Goal: Task Accomplishment & Management: Manage account settings

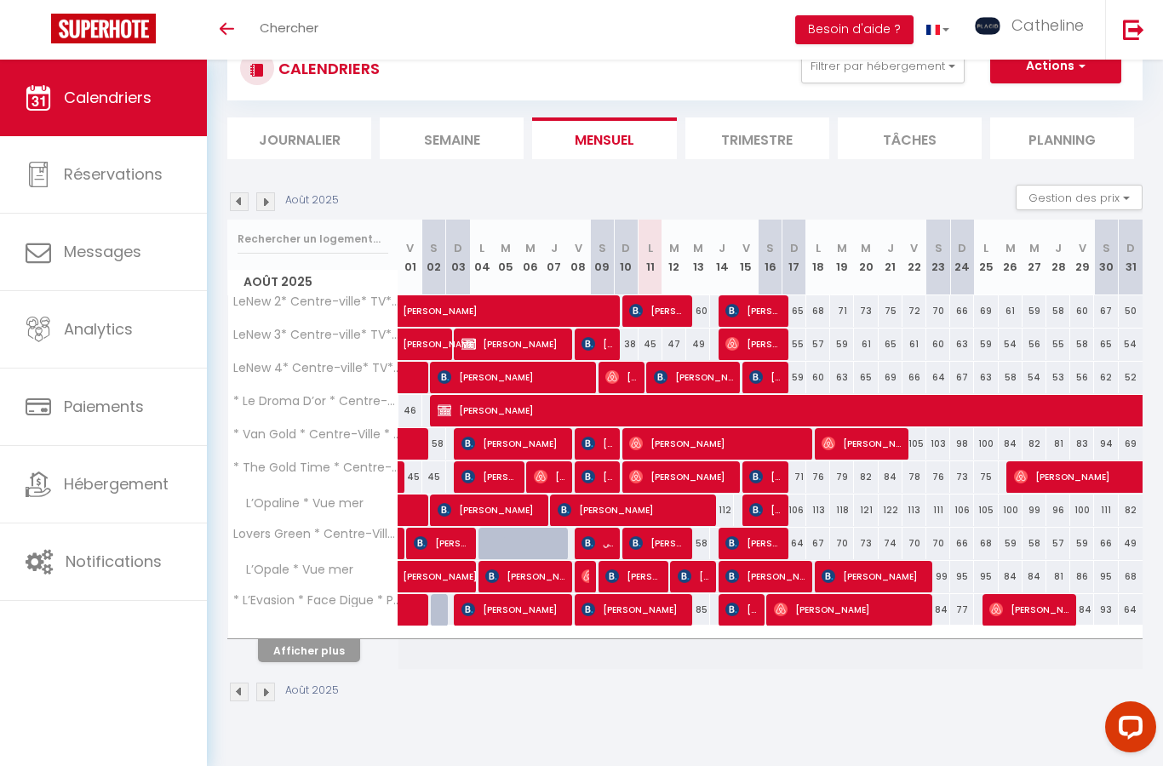
scroll to position [128, 0]
click at [1043, 31] on span "Catheline" at bounding box center [1048, 24] width 72 height 21
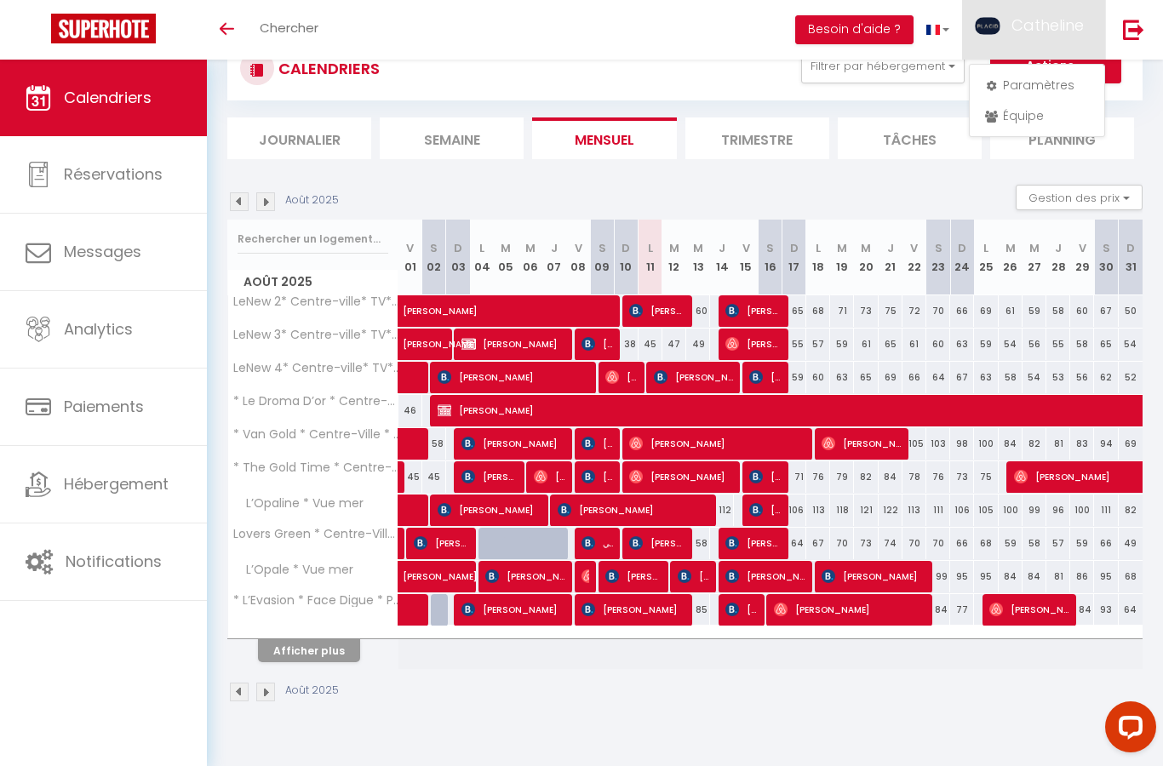
click at [1049, 118] on link "Équipe" at bounding box center [1037, 115] width 126 height 29
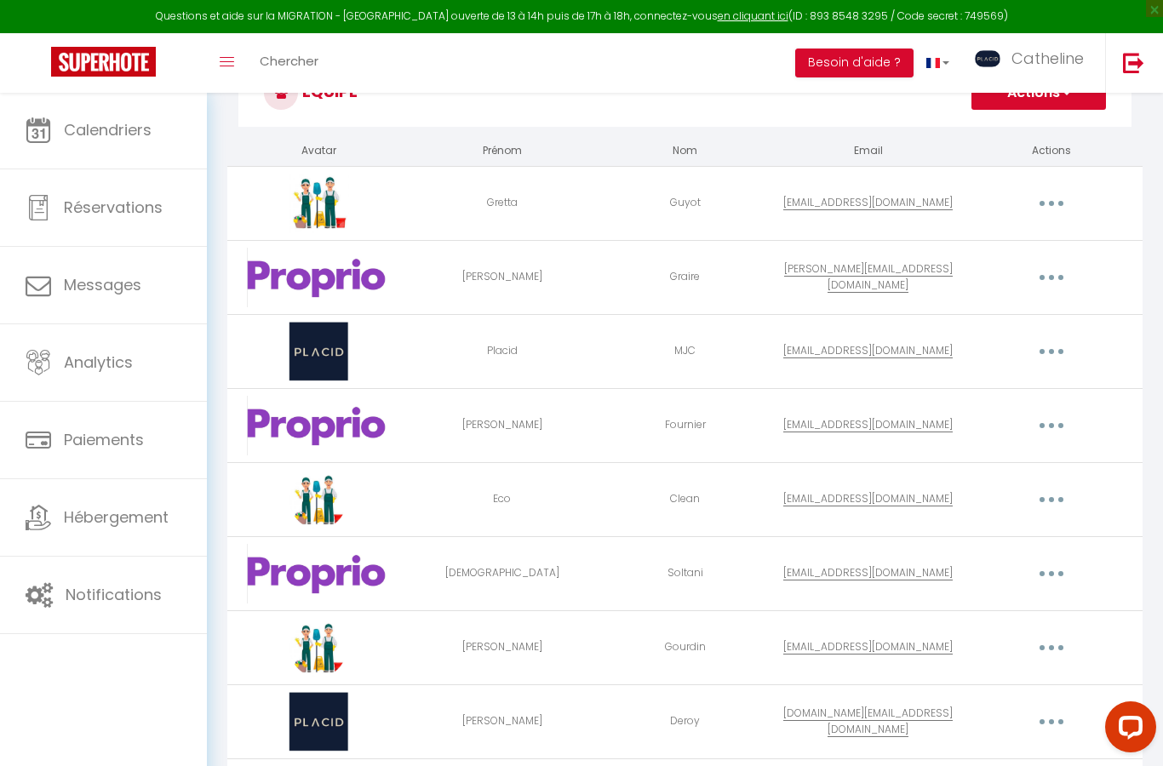
click at [138, 611] on link "Notifications" at bounding box center [103, 595] width 207 height 77
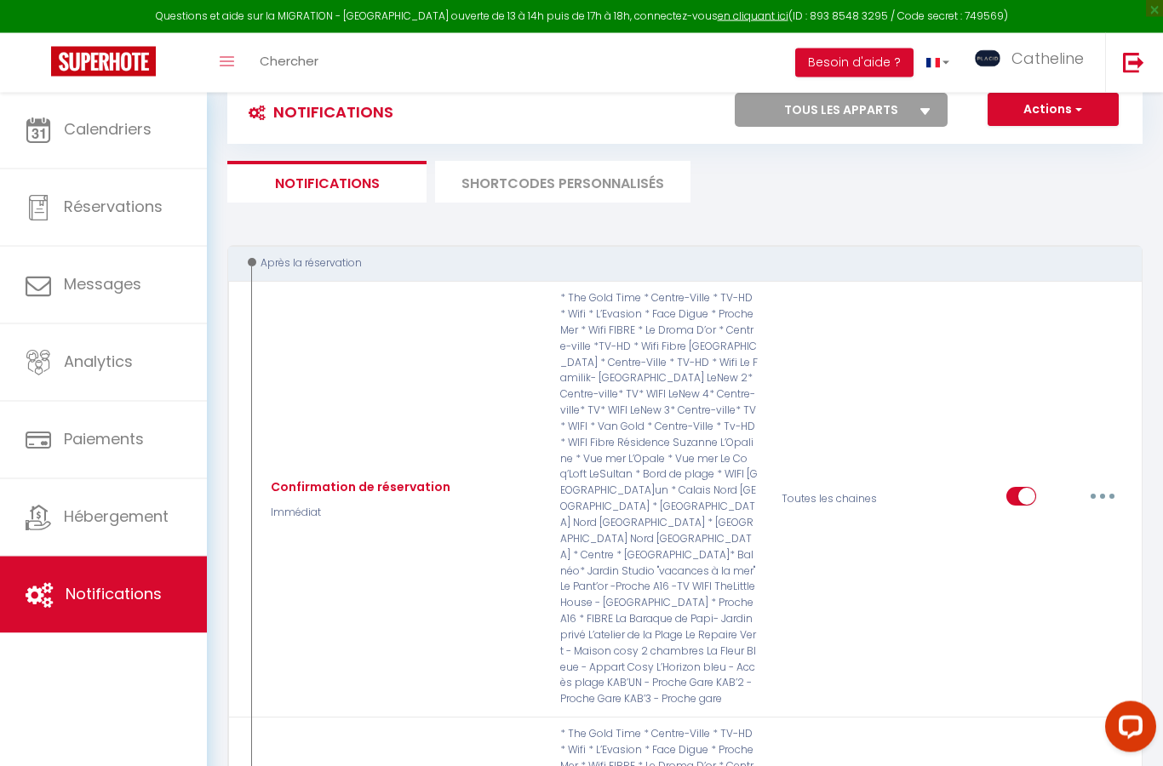
scroll to position [26, 0]
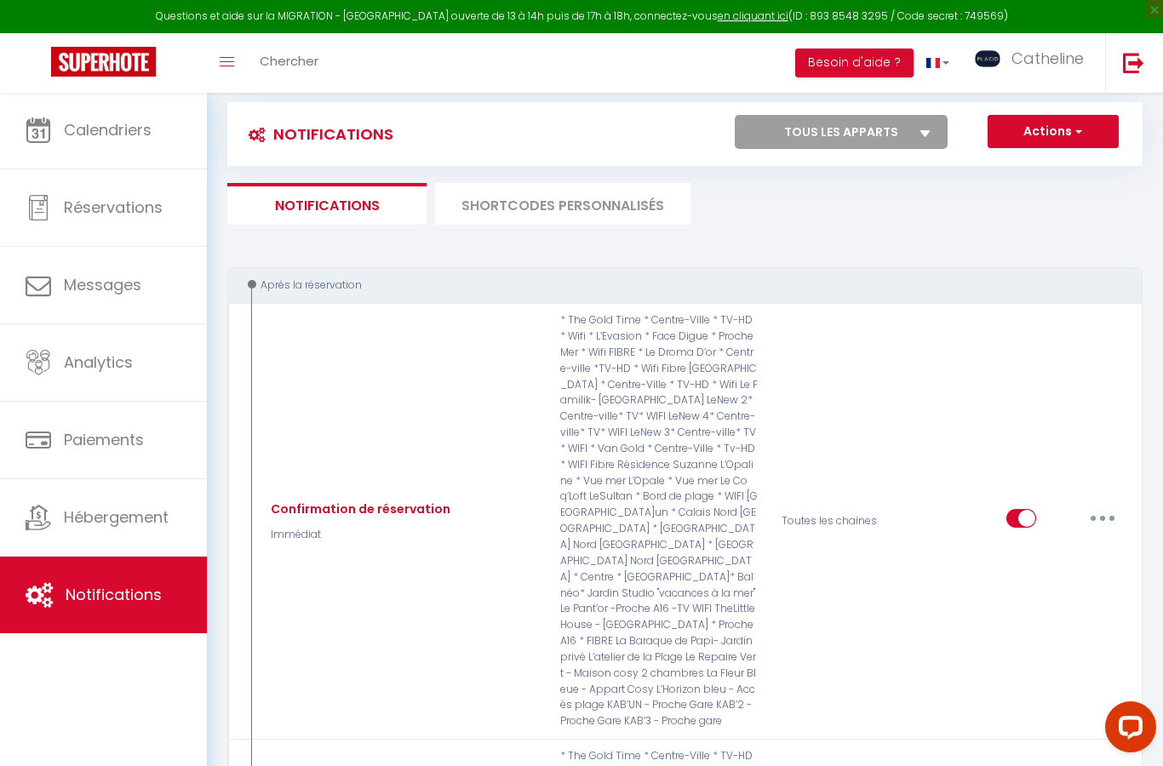
click at [575, 196] on li "SHORTCODES PERSONNALISÉS" at bounding box center [562, 204] width 255 height 42
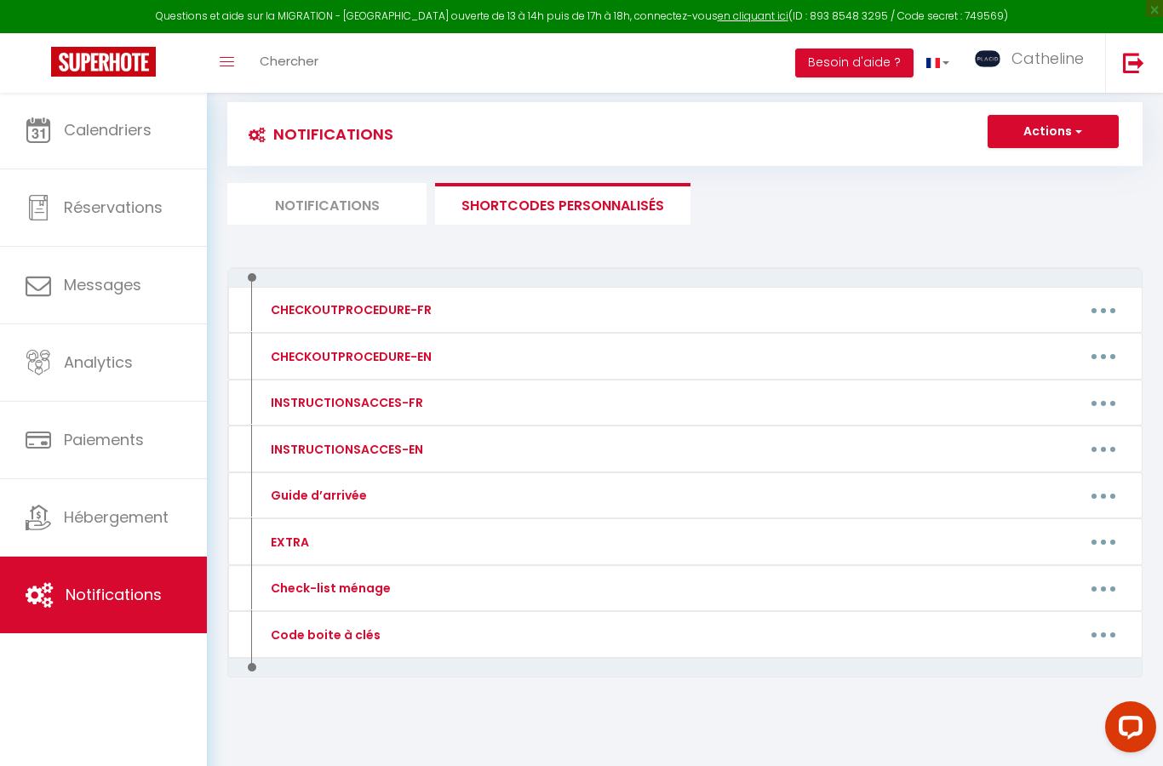
click at [567, 179] on div "Notifications Actions Nouvelle Notification Exporter Importer Tous les apparts …" at bounding box center [684, 163] width 915 height 123
click at [1089, 638] on button "button" at bounding box center [1104, 635] width 48 height 27
click at [1008, 671] on link "Editer" at bounding box center [1059, 673] width 126 height 29
type input "Code boite à clés"
type textarea "code boite à clés"
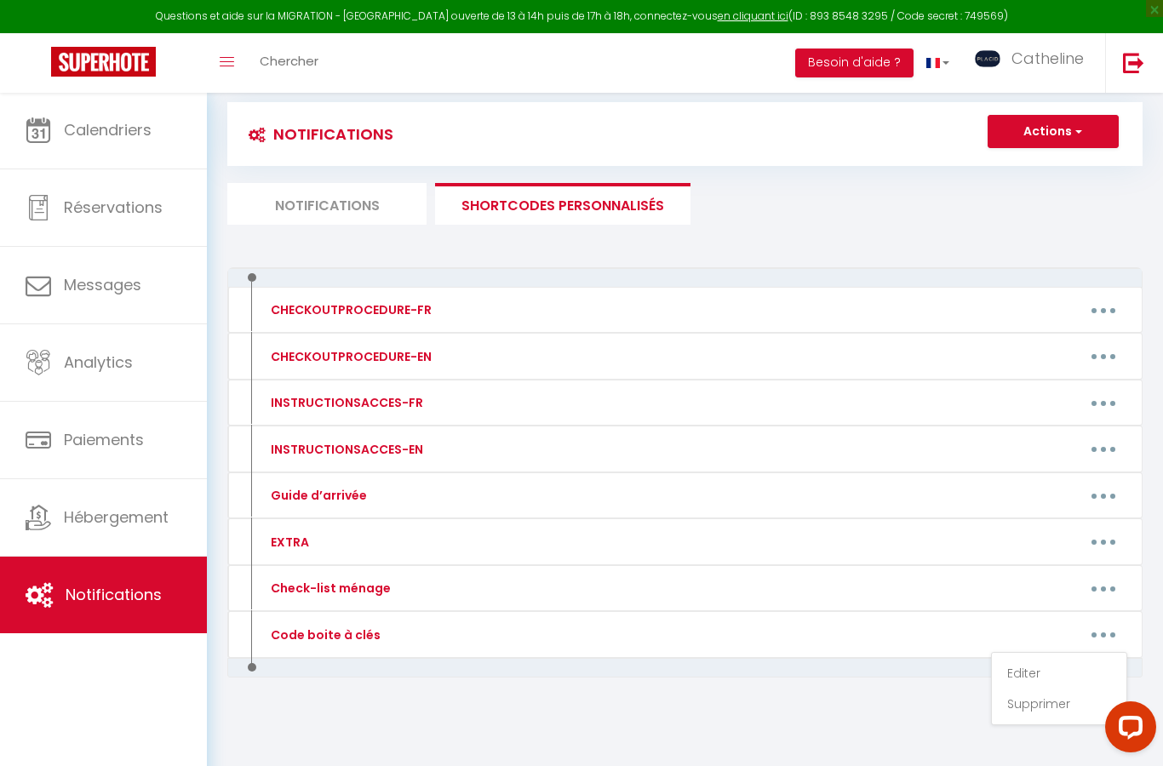
type textarea "2403"
type textarea "1996"
type textarea "1604"
type textarea "6763"
type textarea "2812"
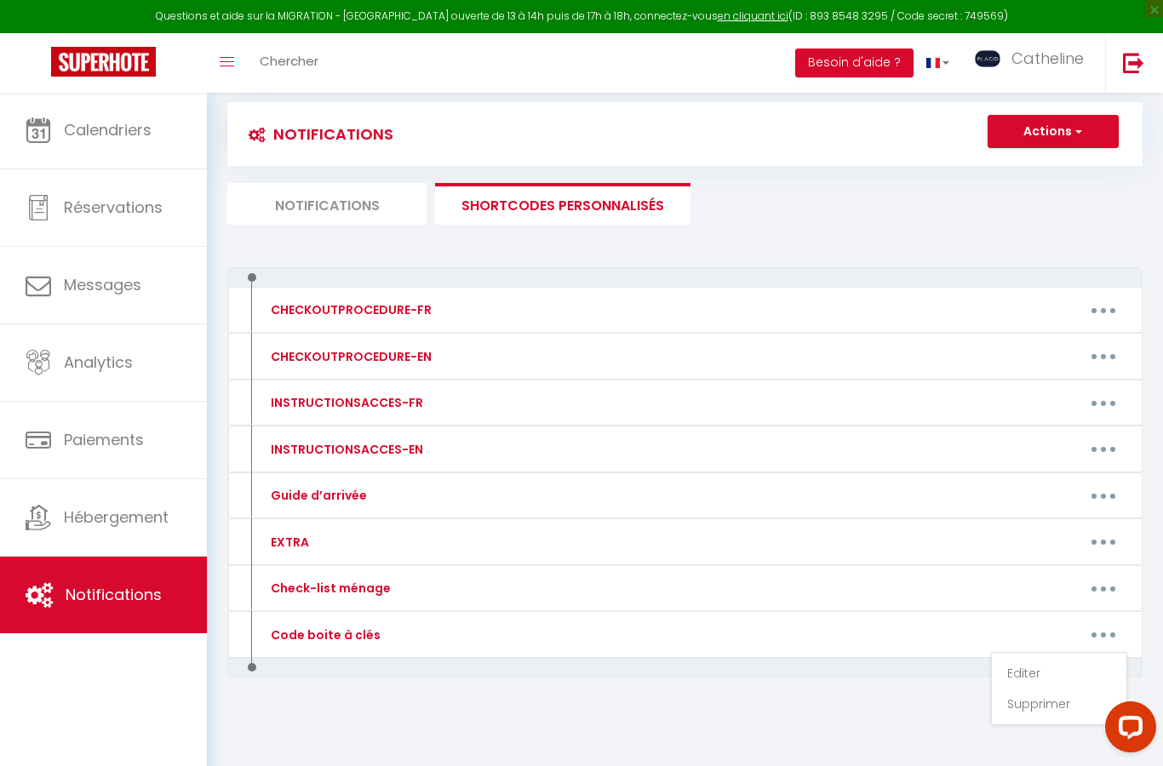
type textarea "2709"
type textarea "1996"
type textarea "2508"
type textarea "1996"
type textarea "2849"
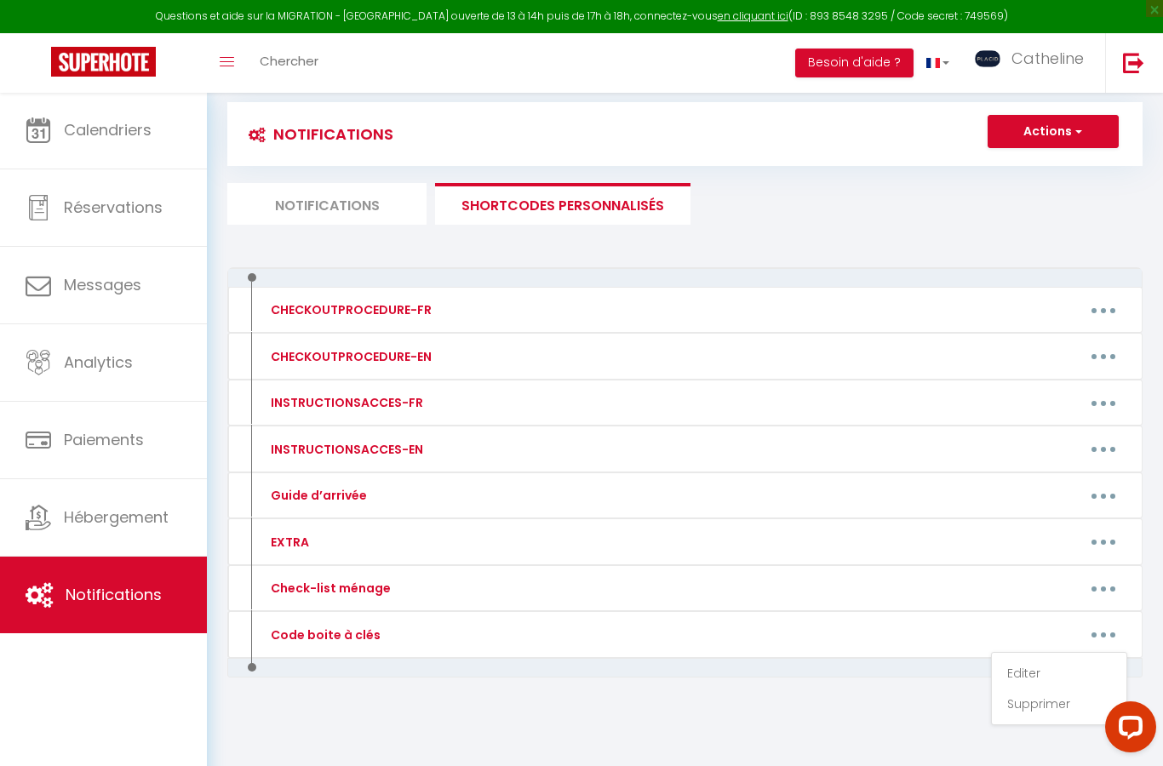
type textarea "1996"
type textarea "3703"
type textarea "6213"
type textarea "7980"
type textarea "3107"
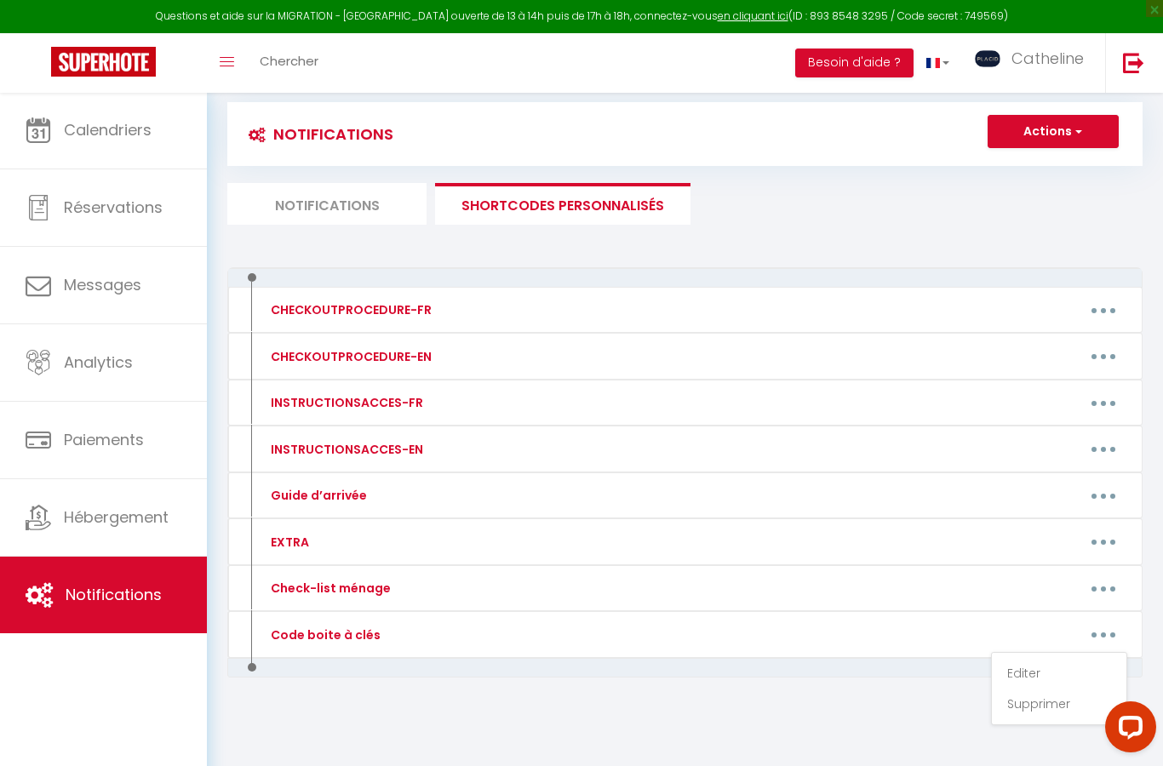
type textarea "2508"
type textarea "digicode immeuble : 1011 Code boite à clés : 1273"
type textarea "1996"
type textarea "2709"
type textarea "1996"
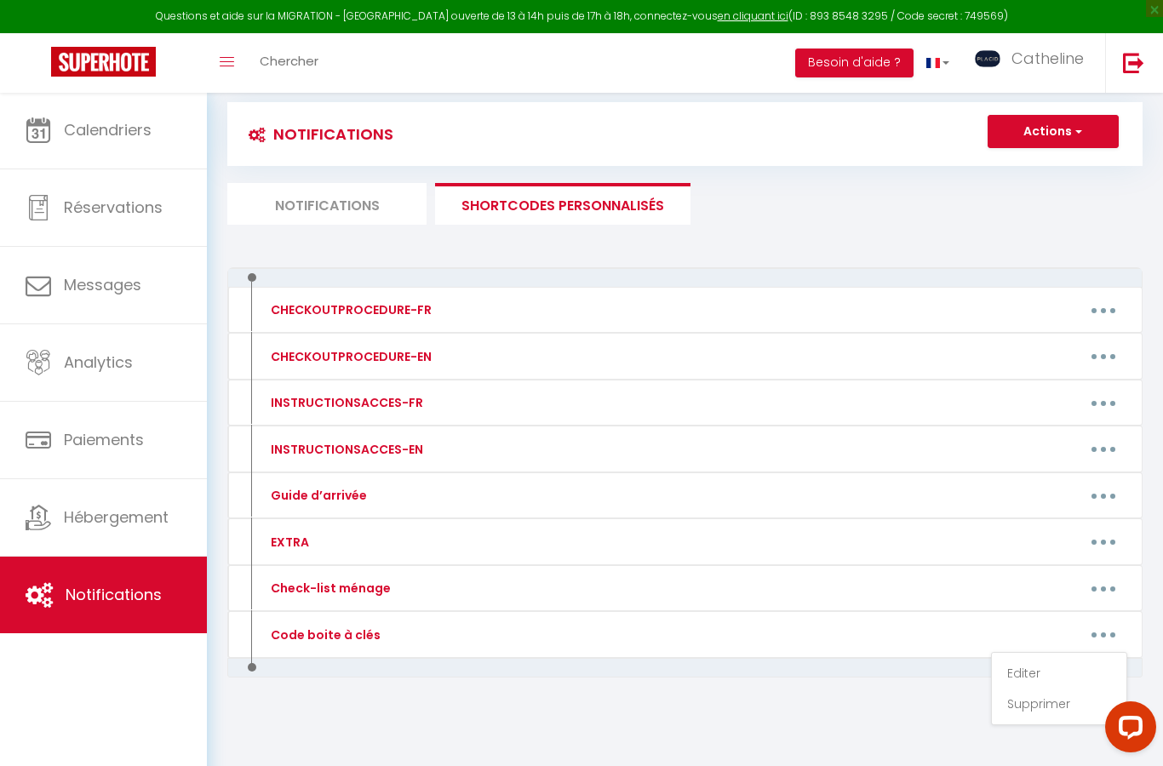
type textarea "1996"
type textarea "1802"
type textarea "2709"
type textarea "2802"
type textarea "2105"
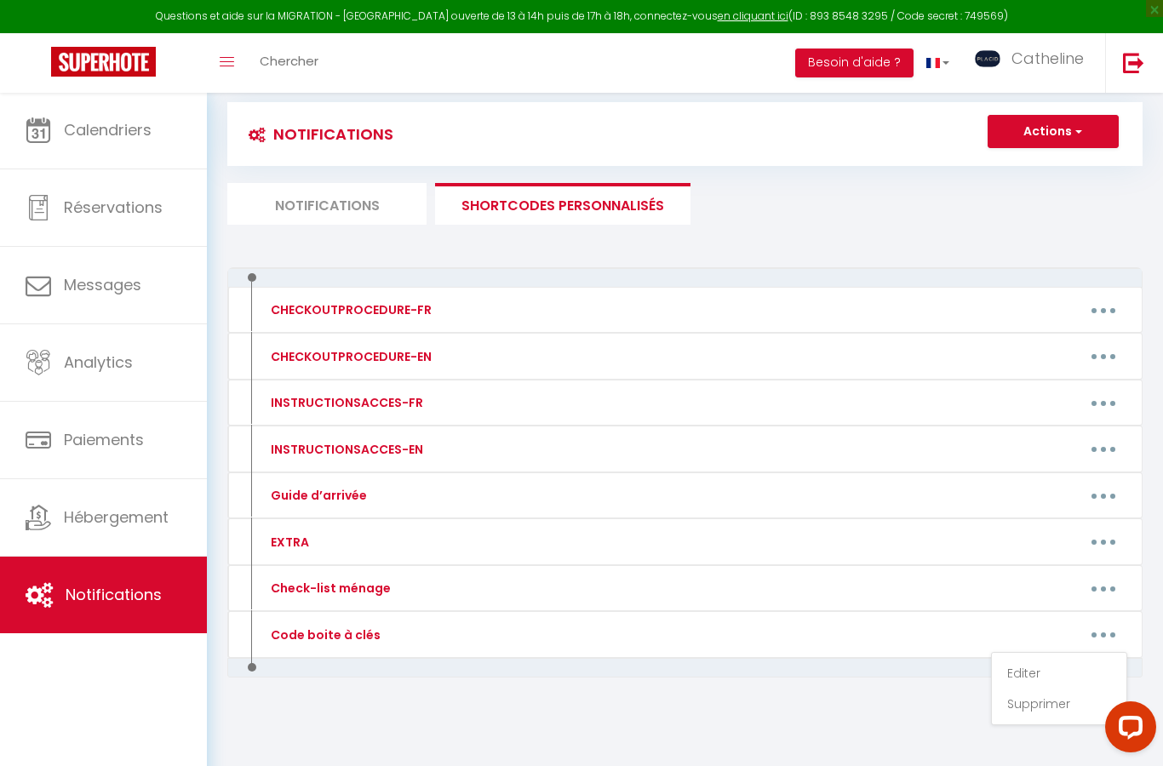
type textarea "1420"
type textarea "1011"
type textarea "7473"
type textarea "5420"
type textarea "6210"
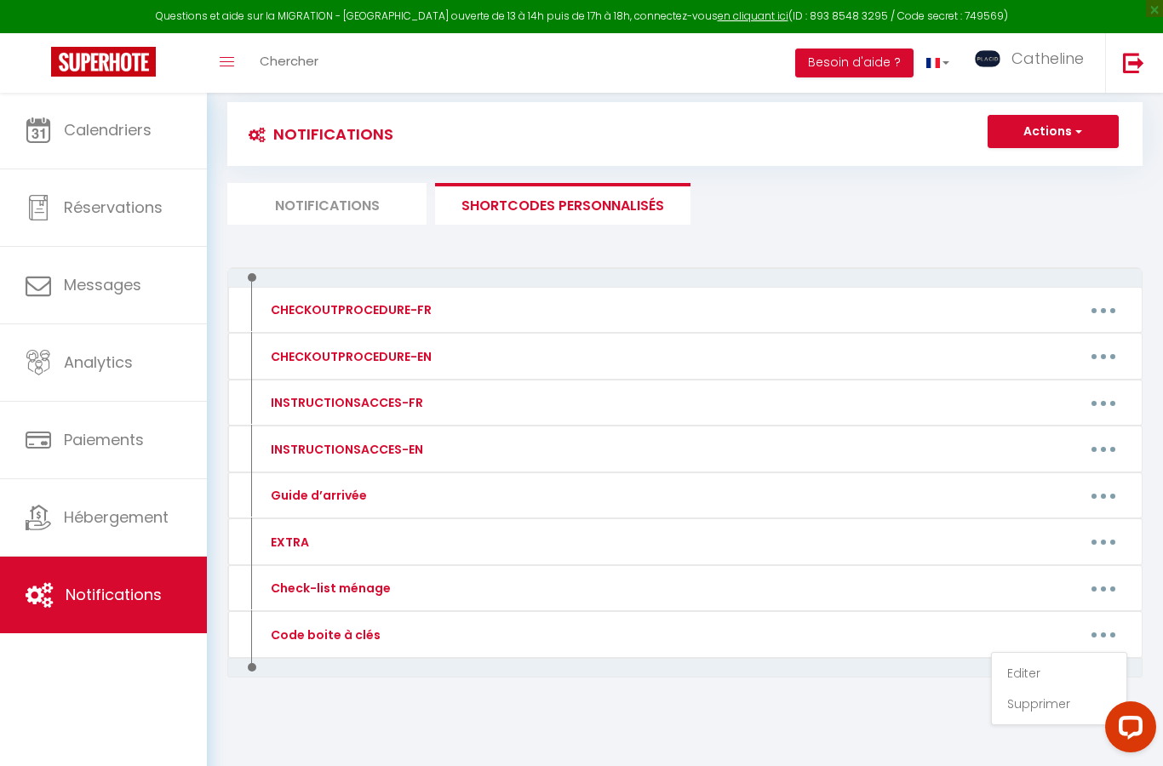
type textarea "1993"
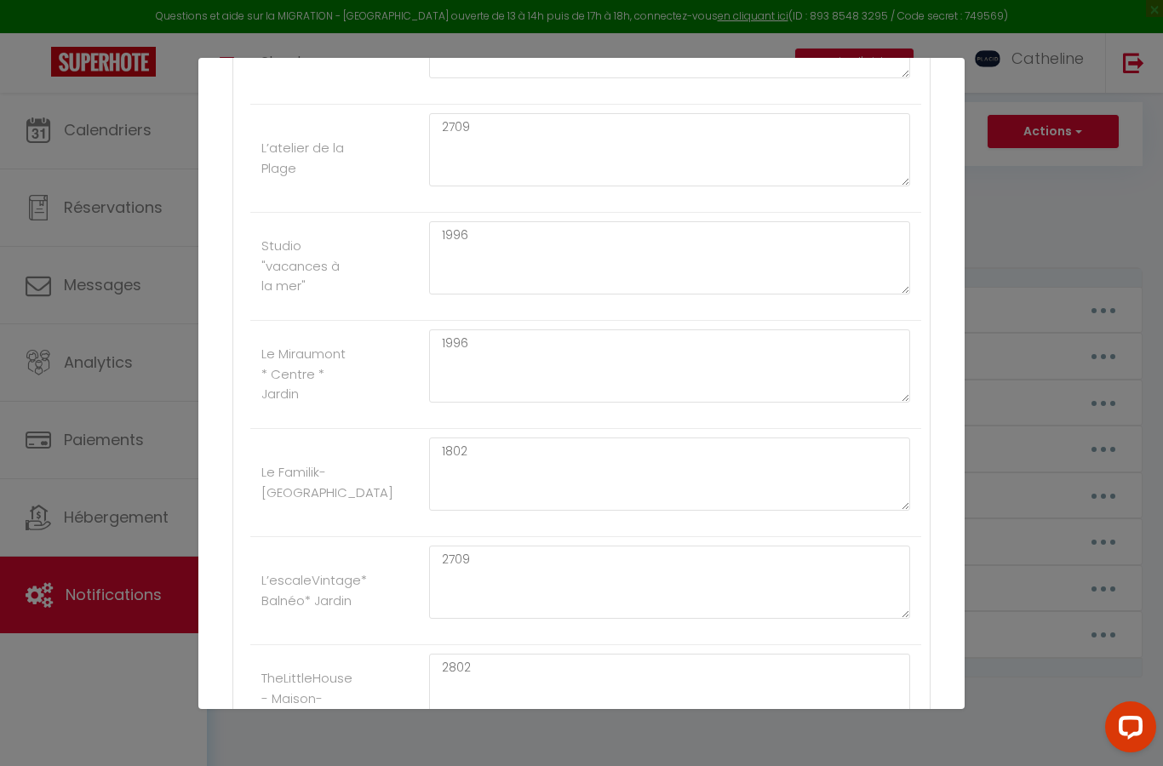
scroll to position [2301, 0]
click at [570, 342] on textarea "1996" at bounding box center [669, 367] width 481 height 73
type textarea "1"
type textarea "2549"
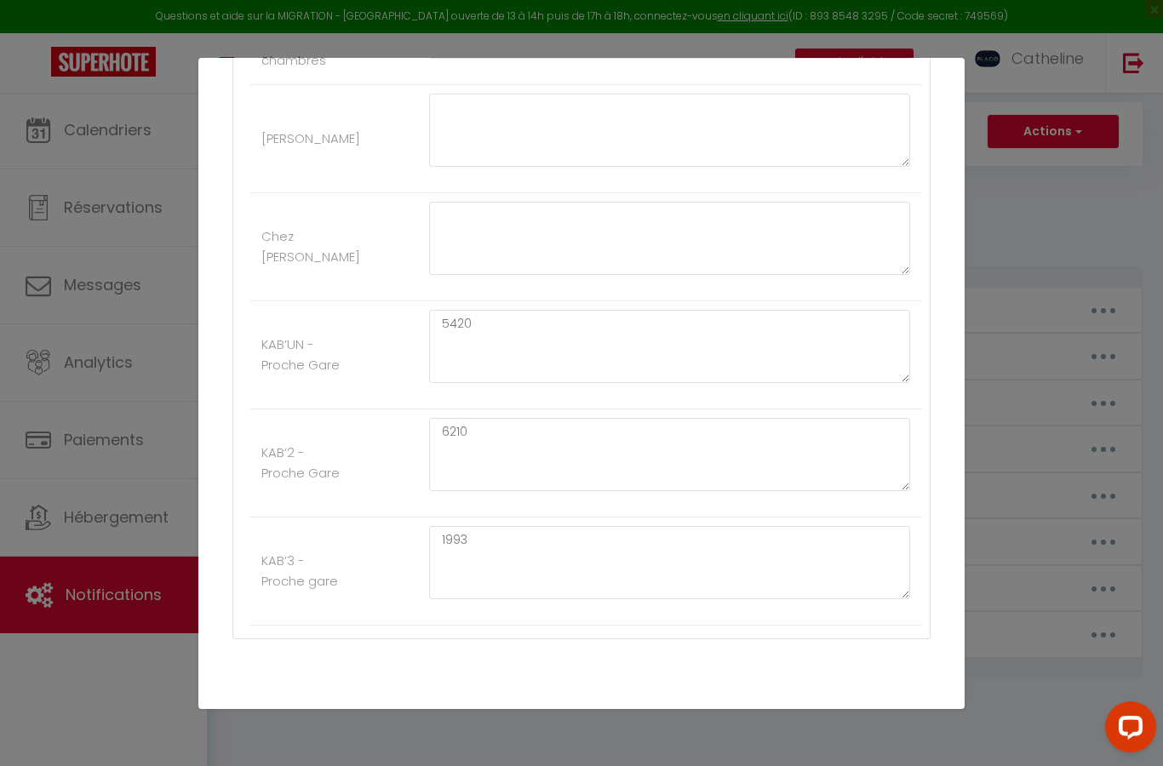
scroll to position [3402, 0]
click at [618, 722] on button "Mettre à jour" at bounding box center [619, 736] width 102 height 29
